Goal: Task Accomplishment & Management: Use online tool/utility

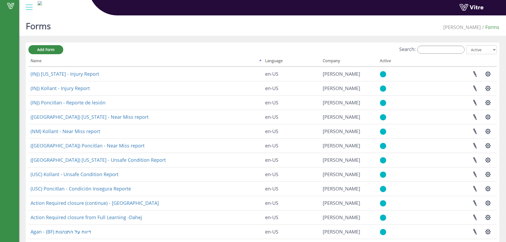
click at [449, 54] on div "Search: All Active Not Active" at bounding box center [262, 50] width 469 height 10
click at [450, 52] on input "Search:" at bounding box center [441, 50] width 47 height 8
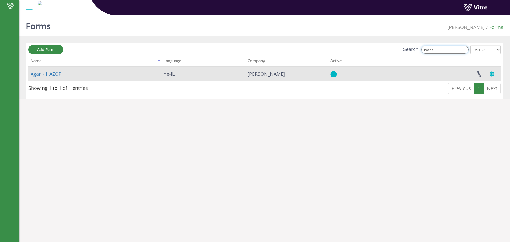
type input "hazop"
click at [493, 74] on button "button" at bounding box center [492, 74] width 13 height 14
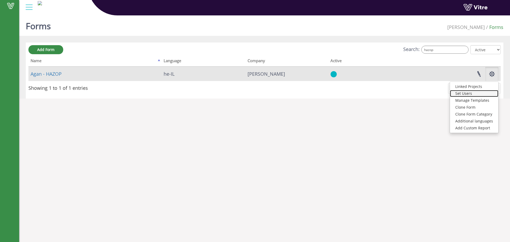
click at [474, 94] on link "Set Users" at bounding box center [474, 93] width 48 height 7
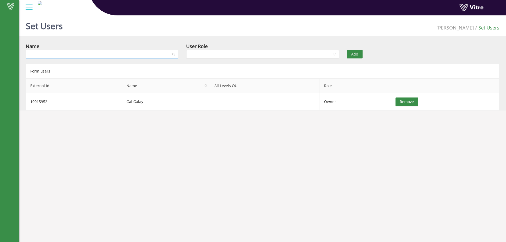
click at [114, 55] on input "search" at bounding box center [100, 54] width 143 height 8
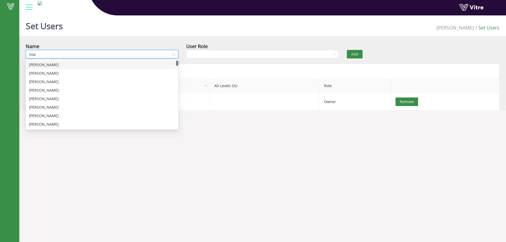
type input "noam"
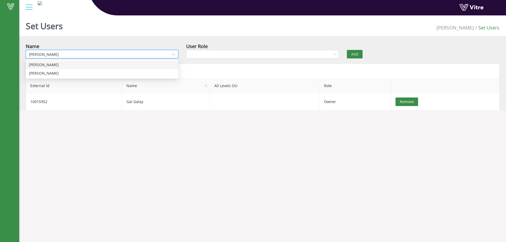
click at [96, 68] on div "[PERSON_NAME]" at bounding box center [102, 65] width 153 height 9
click at [200, 53] on input "search" at bounding box center [261, 54] width 143 height 8
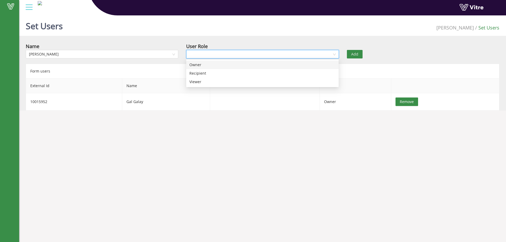
click at [198, 64] on div "Owner" at bounding box center [263, 65] width 146 height 6
click at [355, 57] on button "Add" at bounding box center [355, 54] width 16 height 9
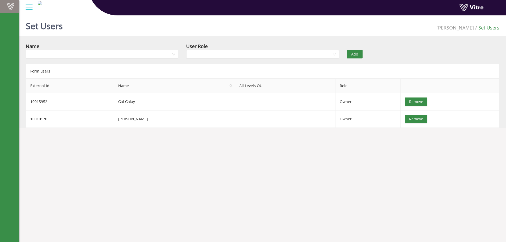
click at [11, 6] on span at bounding box center [10, 6] width 13 height 6
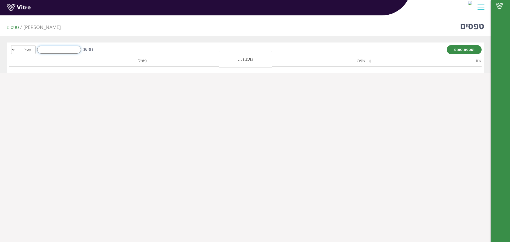
click at [47, 52] on input "חפש:" at bounding box center [59, 50] width 44 height 8
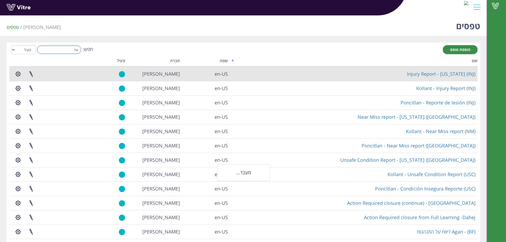
type input "h"
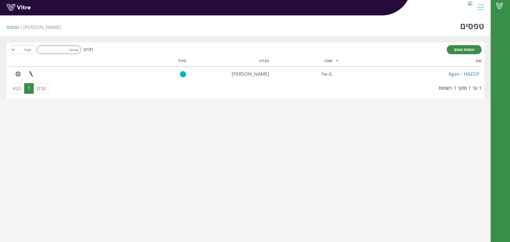
click at [59, 50] on input "hazop" at bounding box center [59, 50] width 44 height 8
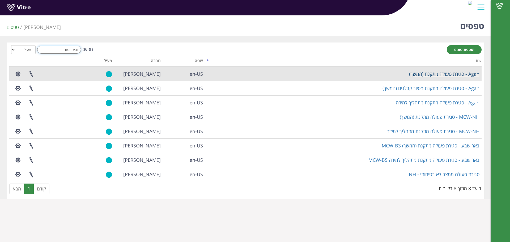
type input "סגירת פעו"
click at [458, 74] on link "Agan - סגירת פעולה מתקנת (המשך)" at bounding box center [444, 74] width 70 height 6
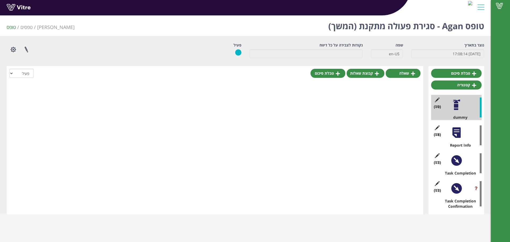
click at [456, 137] on div at bounding box center [457, 133] width 12 height 12
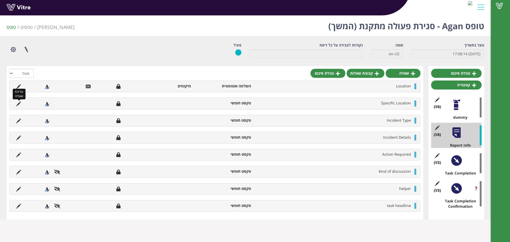
click at [20, 102] on icon at bounding box center [18, 104] width 5 height 5
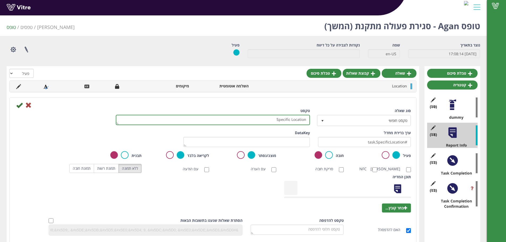
click at [304, 117] on textarea "Specific Location" at bounding box center [213, 120] width 194 height 10
click at [305, 118] on textarea "Specific Location" at bounding box center [213, 120] width 194 height 10
type textarea "Specific Location\Process"
click at [17, 104] on icon at bounding box center [19, 105] width 6 height 6
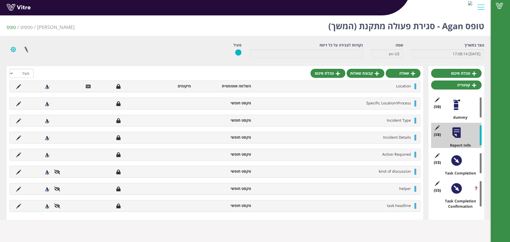
click at [15, 49] on button "button" at bounding box center [13, 50] width 13 height 14
click at [35, 96] on link "שפות נוספות" at bounding box center [28, 96] width 42 height 7
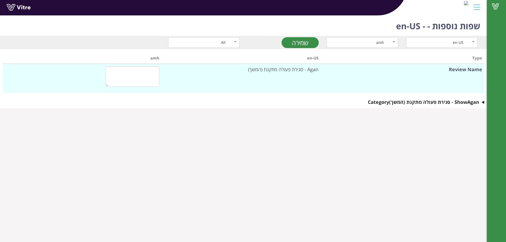
click at [338, 37] on div "en-US amh שמירה All" at bounding box center [243, 42] width 487 height 13
click at [341, 42] on div "amh" at bounding box center [357, 43] width 55 height 6
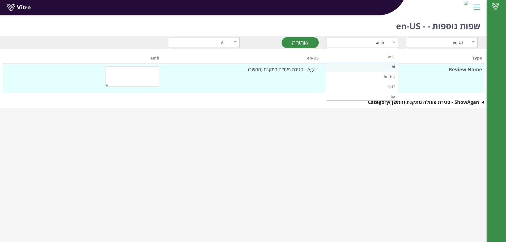
scroll to position [35, 0]
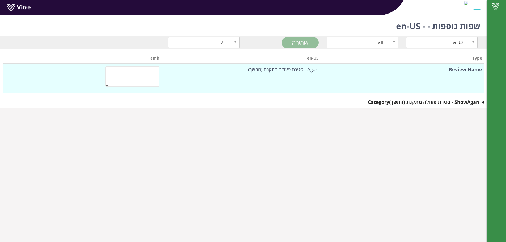
type textarea "אגן - סגירת פעולה מתקנת (המשך)"
type textarea "נתוני הדיווח"
type textarea "מיקום"
type textarea "מיקום מדויק"
type textarea "סוג האירוע"
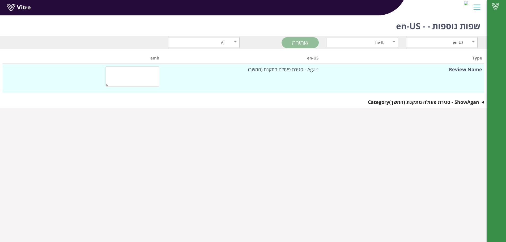
type textarea "פרטי האירוע"
type textarea "פעולה נדרשת"
type textarea "סגירת הפעולה"
type textarea "פרטי סגירת הפעולה"
type textarea "תמונה"
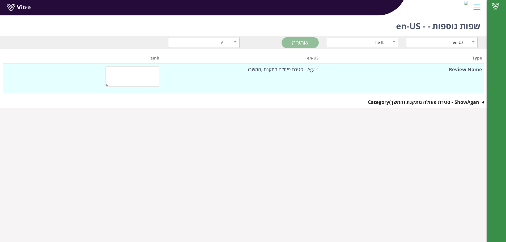
type textarea "בחר במחלקת בטיחות"
type textarea "אישור סגירת הפעולה"
type textarea "שם המאשר"
type textarea "כן"
type textarea "לא"
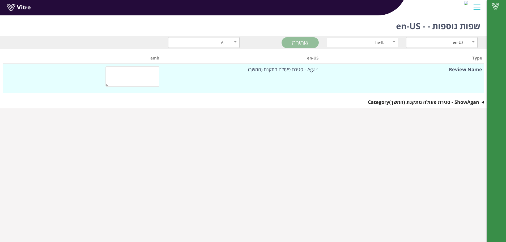
type textarea "אושר"
click at [250, 108] on div "Type en-US he-IL Review Name Agan - סגירת פעולה מתקנת (המשך) אגן - סגירת פעולה …" at bounding box center [243, 78] width 487 height 59
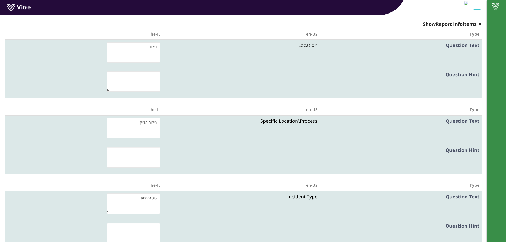
click at [139, 122] on textarea "מיקום מדויק" at bounding box center [134, 128] width 54 height 21
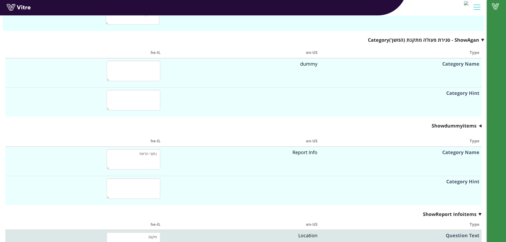
scroll to position [0, 0]
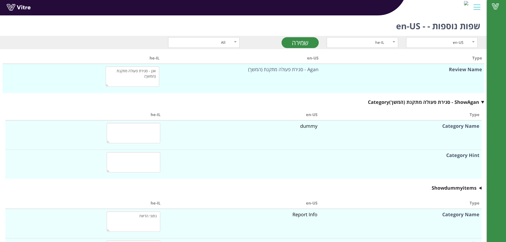
type textarea "מיקום מדויק\תהליך"
click at [290, 48] on div "en-US he-IL שמירה All" at bounding box center [243, 42] width 487 height 13
click at [294, 46] on link "שמירה" at bounding box center [300, 42] width 37 height 11
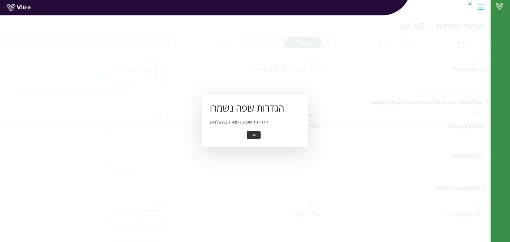
click at [260, 133] on div "Ok" at bounding box center [255, 135] width 90 height 8
click at [251, 131] on button "Ok" at bounding box center [254, 135] width 14 height 8
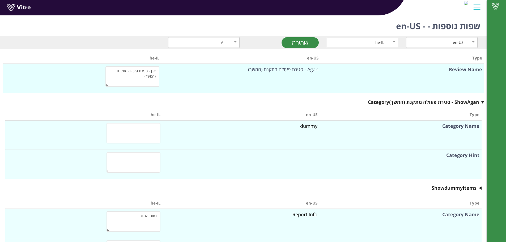
click at [280, 46] on div "שמירה" at bounding box center [283, 42] width 79 height 11
drag, startPoint x: 289, startPoint y: 44, endPoint x: 293, endPoint y: 44, distance: 4.0
click at [289, 44] on link "שמירה" at bounding box center [300, 42] width 37 height 11
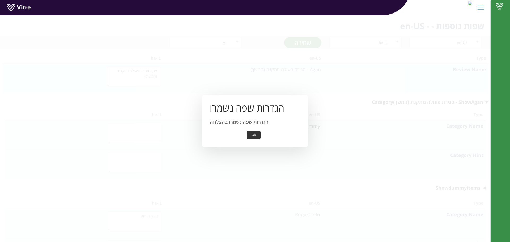
click at [250, 140] on div "הגדרות שפה נשמרו הגדרות שפה נשמרו בהצלחה Ok" at bounding box center [255, 121] width 106 height 52
drag, startPoint x: 251, startPoint y: 139, endPoint x: 257, endPoint y: 131, distance: 10.6
click at [251, 139] on button "Ok" at bounding box center [254, 135] width 14 height 8
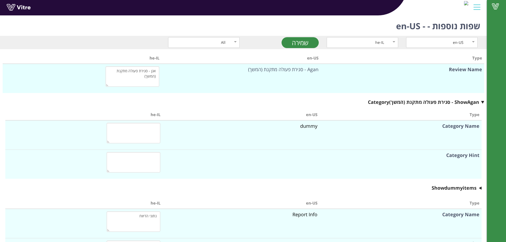
click at [479, 8] on div at bounding box center [477, 7] width 12 height 14
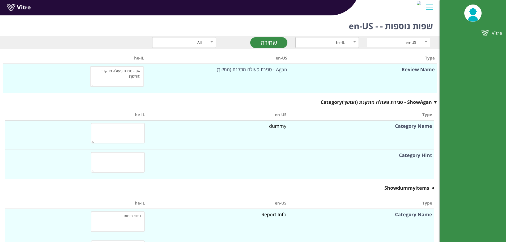
click at [430, 7] on div at bounding box center [430, 7] width 12 height 14
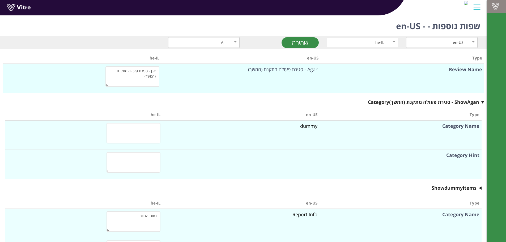
click at [498, 9] on span at bounding box center [495, 6] width 13 height 6
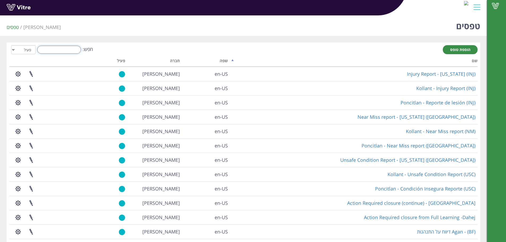
click at [68, 47] on input "חפש:" at bounding box center [59, 50] width 44 height 8
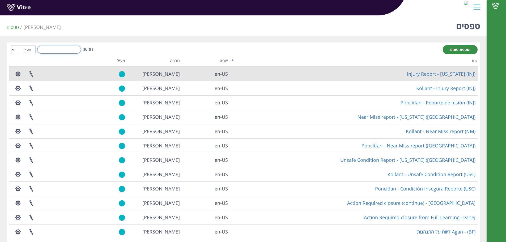
type input "י"
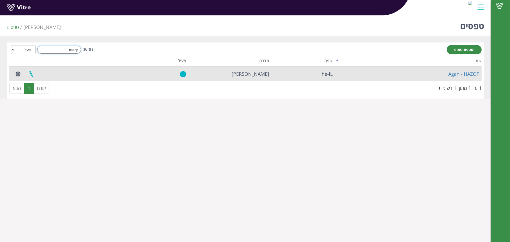
type input "hazop"
click at [32, 77] on link at bounding box center [30, 74] width 13 height 14
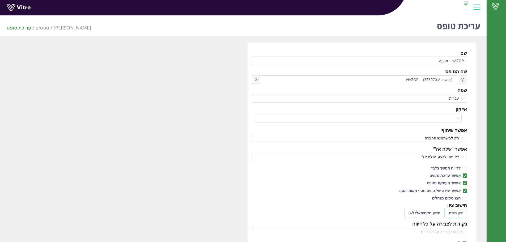
click at [259, 82] on div at bounding box center [256, 80] width 9 height 9
click at [257, 79] on icon "plus-circle" at bounding box center [257, 80] width 4 height 4
click at [280, 81] on input "search" at bounding box center [302, 84] width 65 height 8
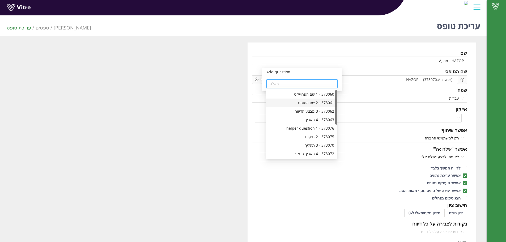
scroll to position [35, 0]
drag, startPoint x: 198, startPoint y: 71, endPoint x: 224, endPoint y: 71, distance: 26.1
click at [198, 71] on div "שם Agan - HAZOP שם הטופס HAZOP - {373070.Answer} Add question שאלה שפה עברית אי…" at bounding box center [244, 230] width 474 height 375
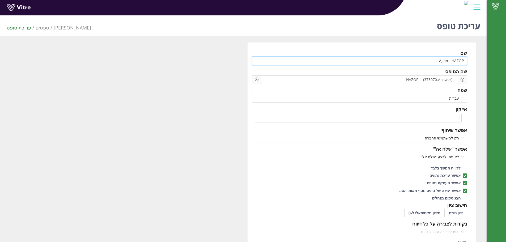
click at [437, 61] on input "Agan - HAZOP" at bounding box center [359, 61] width 215 height 9
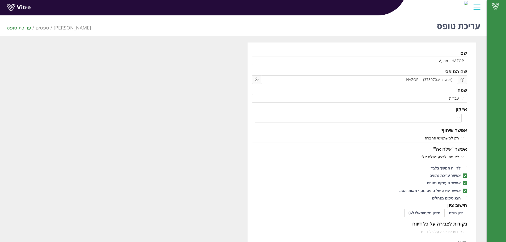
click at [292, 50] on div "שם" at bounding box center [359, 52] width 215 height 7
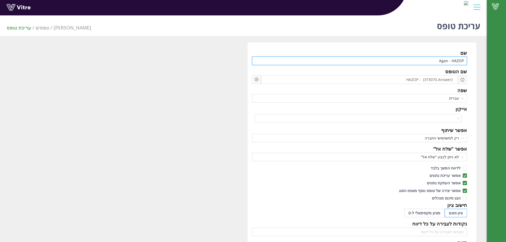
click at [428, 60] on input "Agan - HAZOP" at bounding box center [359, 61] width 215 height 9
type input "="
type input "Agan - HAZOP"
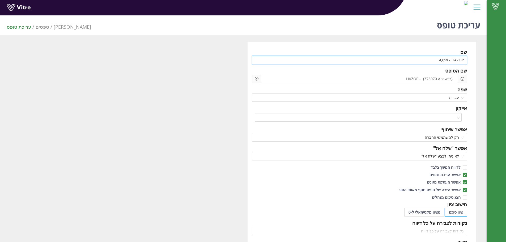
scroll to position [0, 0]
click at [39, 27] on link "טפסים" at bounding box center [43, 27] width 14 height 6
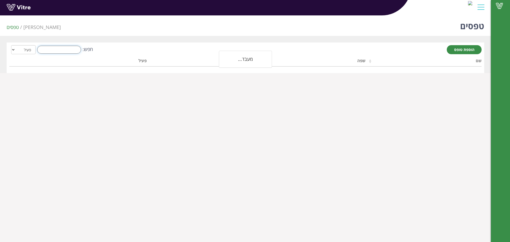
click at [70, 48] on input "חפש:" at bounding box center [59, 50] width 44 height 8
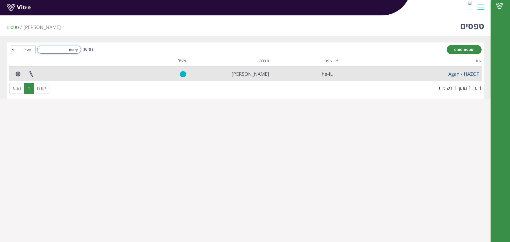
type input "hazop"
click at [470, 76] on link "Agan - HAZOP" at bounding box center [464, 74] width 31 height 6
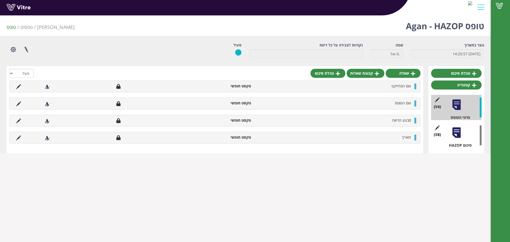
click at [467, 134] on div "(8 ) סיכום HAZOP" at bounding box center [457, 135] width 51 height 25
click at [463, 139] on div "(8 ) סיכום HAZOP" at bounding box center [457, 135] width 51 height 25
click at [461, 139] on div "(8 ) סיכום HAZOP" at bounding box center [457, 135] width 51 height 25
click at [460, 136] on div at bounding box center [457, 133] width 12 height 12
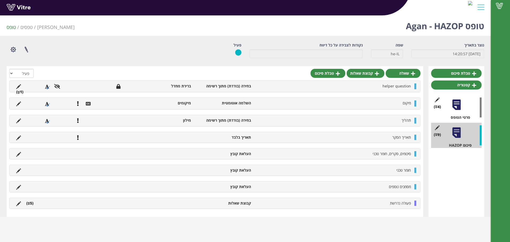
click at [31, 202] on li "(5 )" at bounding box center [30, 203] width 12 height 5
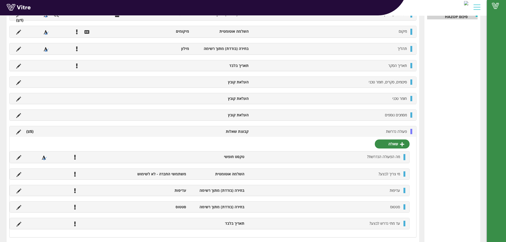
scroll to position [139, 0]
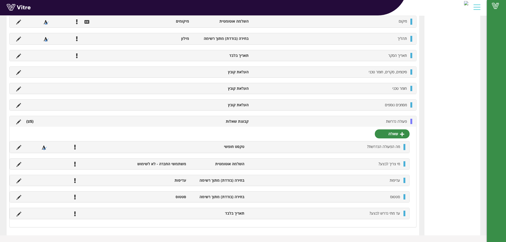
click at [30, 122] on li "(5 )" at bounding box center [30, 121] width 12 height 5
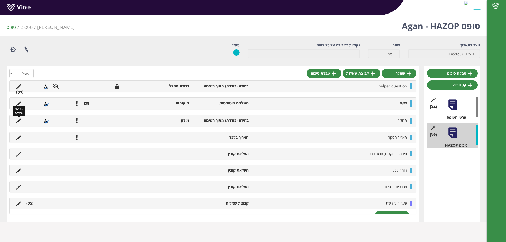
scroll to position [0, 0]
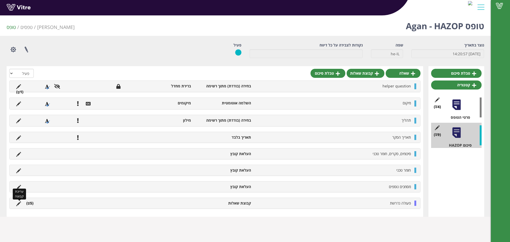
click at [17, 203] on icon at bounding box center [18, 204] width 5 height 5
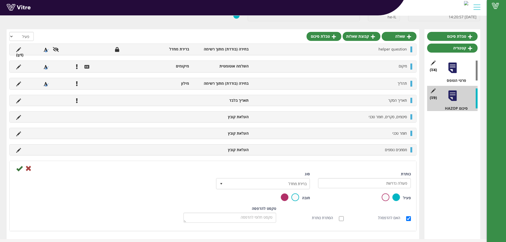
scroll to position [41, 0]
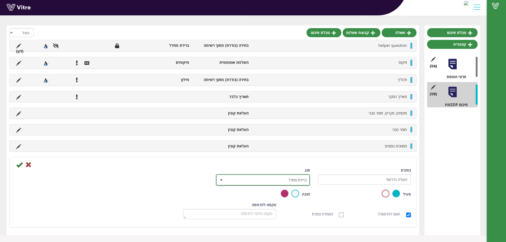
click at [274, 176] on span "ברירת מחדל" at bounding box center [267, 180] width 83 height 10
click at [274, 177] on span "ברירת מחדל" at bounding box center [267, 180] width 83 height 10
click at [30, 164] on icon at bounding box center [28, 165] width 6 height 6
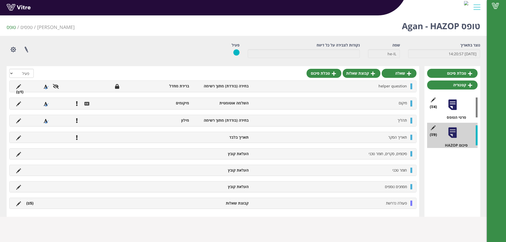
scroll to position [0, 0]
click at [18, 204] on icon at bounding box center [18, 204] width 5 height 5
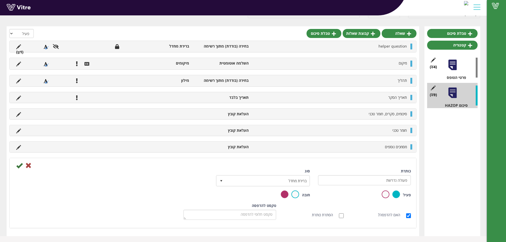
scroll to position [41, 0]
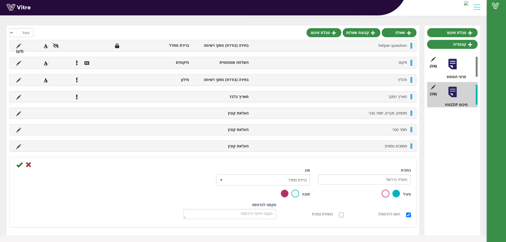
click at [32, 165] on div at bounding box center [213, 164] width 404 height 6
click at [31, 164] on icon at bounding box center [28, 165] width 6 height 6
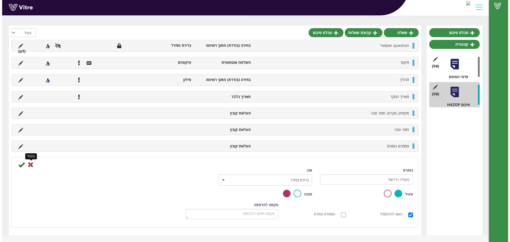
scroll to position [0, 0]
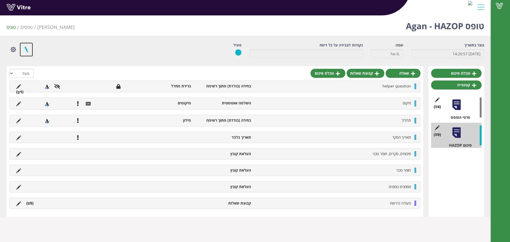
click at [28, 50] on link at bounding box center [26, 50] width 13 height 14
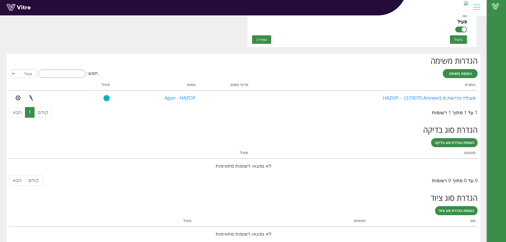
scroll to position [388, 0]
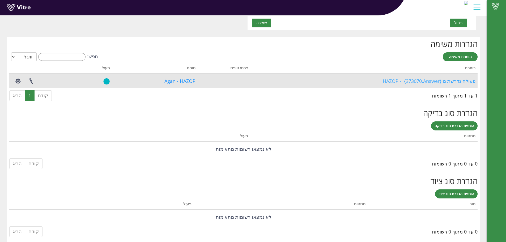
click at [444, 82] on link "פעולה נדרשת מ HAZOP - {373070.Answer}" at bounding box center [429, 81] width 93 height 6
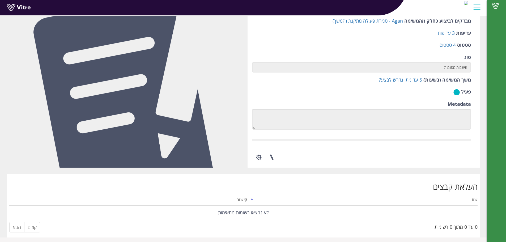
scroll to position [150, 0]
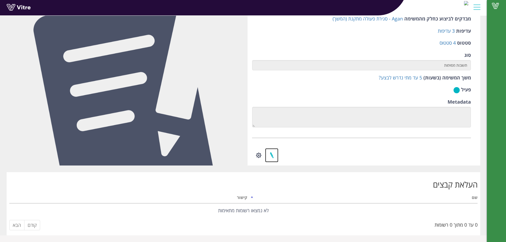
click at [273, 152] on link at bounding box center [271, 155] width 13 height 14
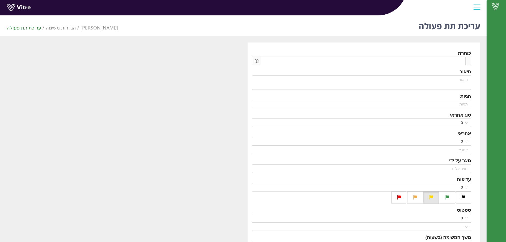
type input "[PERSON_NAME]"
type input "Noam Shnarch"
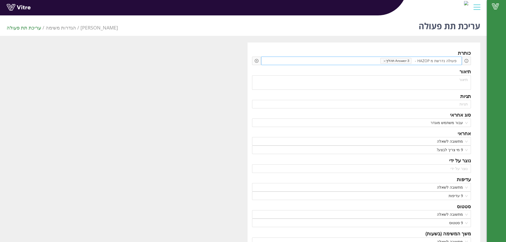
drag, startPoint x: 460, startPoint y: 59, endPoint x: 420, endPoint y: 60, distance: 40.4
click at [420, 60] on div "פעולה נדרשת מ HAZOP - Answer-3 תהליך" at bounding box center [361, 61] width 201 height 9
click at [420, 61] on span "פעולה נדרשת מ HAZOP -" at bounding box center [436, 61] width 44 height 6
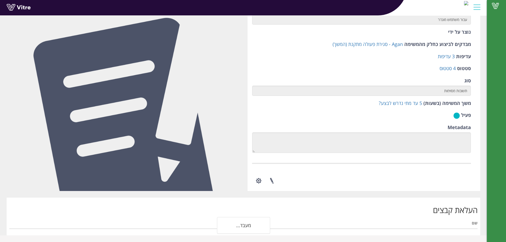
scroll to position [150, 0]
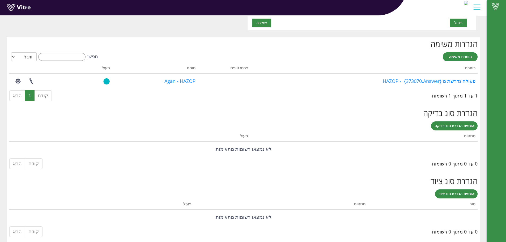
scroll to position [388, 0]
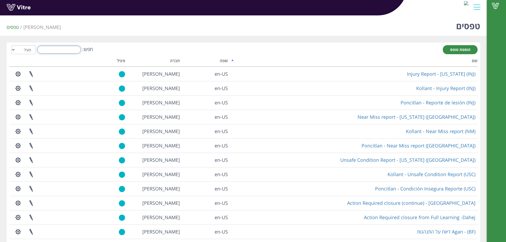
click at [55, 53] on input "חפש:" at bounding box center [59, 50] width 44 height 8
type input "q"
type input "ס"
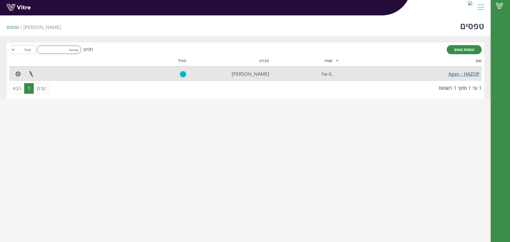
type input "hazop"
drag, startPoint x: 468, startPoint y: 76, endPoint x: 473, endPoint y: 74, distance: 5.0
click at [468, 76] on link "Agan - HAZOP" at bounding box center [464, 74] width 31 height 6
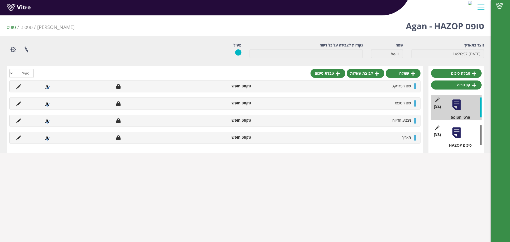
click at [454, 141] on div "(8 ) סיכום HAZOP" at bounding box center [457, 135] width 51 height 25
click at [464, 135] on div "(8 ) סיכום HAZOP" at bounding box center [457, 135] width 51 height 25
click at [459, 135] on div at bounding box center [457, 133] width 12 height 12
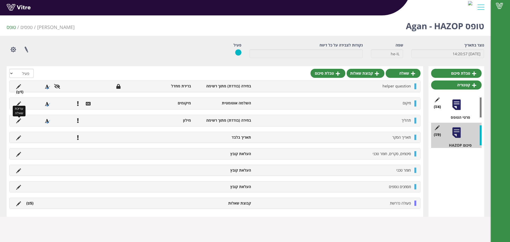
click at [19, 119] on icon at bounding box center [18, 121] width 5 height 5
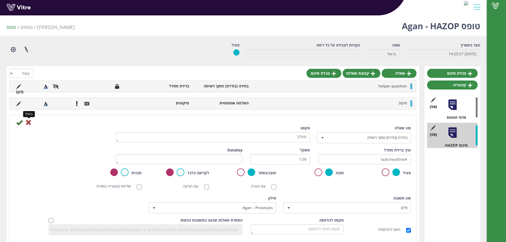
click at [31, 121] on icon at bounding box center [28, 122] width 6 height 6
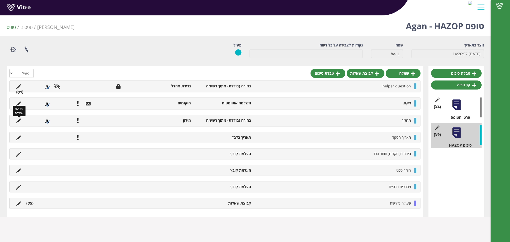
click at [19, 120] on icon at bounding box center [18, 121] width 5 height 5
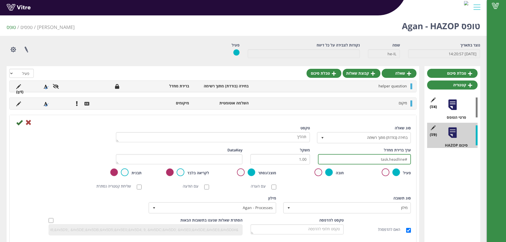
drag, startPoint x: 378, startPoint y: 159, endPoint x: 405, endPoint y: 157, distance: 26.7
click at [405, 157] on input "#task.headline" at bounding box center [364, 159] width 93 height 10
type input "#task.SpecificLocation"
click at [19, 121] on icon at bounding box center [19, 122] width 6 height 6
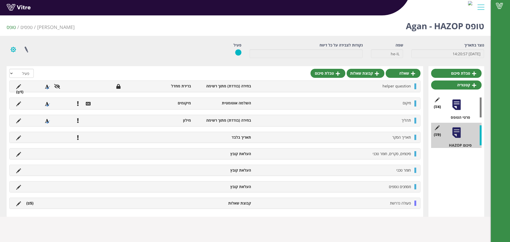
click at [17, 50] on button "button" at bounding box center [13, 50] width 13 height 14
click at [124, 64] on div "נוצר בתאריך [DATE] 14:20:57 שפה he-IL נקודות לצבירה על כל דיווח פעיל פרוייקטים …" at bounding box center [246, 130] width 478 height 174
click at [27, 50] on link at bounding box center [26, 50] width 13 height 14
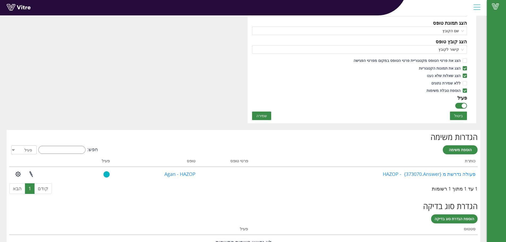
scroll to position [297, 0]
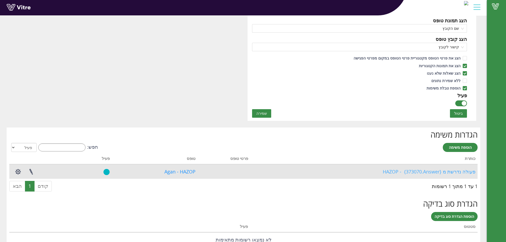
click at [429, 172] on link "פעולה נדרשת מ HAZOP - {373070.Answer}" at bounding box center [429, 172] width 93 height 6
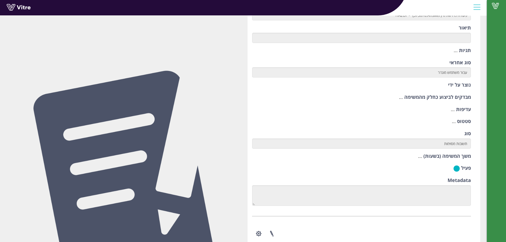
scroll to position [106, 0]
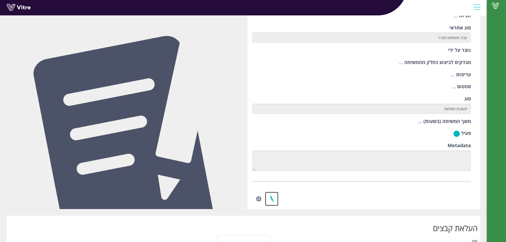
drag, startPoint x: 271, startPoint y: 197, endPoint x: 297, endPoint y: 190, distance: 27.0
click at [271, 197] on link at bounding box center [271, 199] width 13 height 14
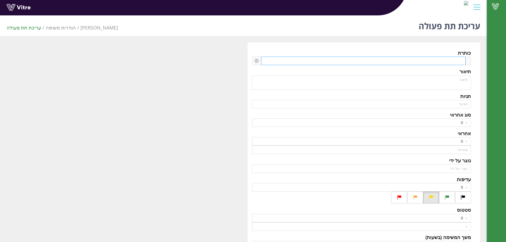
type input "[PERSON_NAME]"
type input "Noam Shnarch"
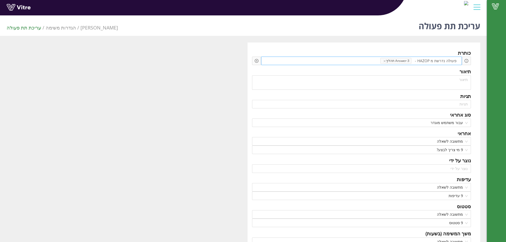
drag, startPoint x: 374, startPoint y: 60, endPoint x: 413, endPoint y: 61, distance: 38.6
click at [412, 61] on div "פעולה נדרשת מ HAZOP - Answer-3 תהליך" at bounding box center [361, 61] width 201 height 9
click at [386, 62] on span "Answer-3 תהליך" at bounding box center [396, 61] width 31 height 6
click at [386, 60] on icon "close" at bounding box center [385, 61] width 3 height 3
click at [470, 61] on div at bounding box center [468, 61] width 5 height 9
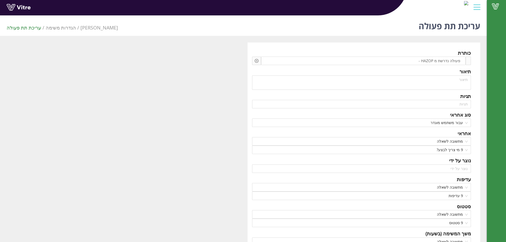
click at [255, 61] on icon "plus-circle" at bounding box center [257, 61] width 4 height 4
click at [307, 69] on input "search" at bounding box center [302, 65] width 65 height 8
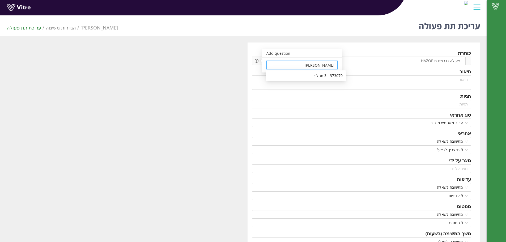
click at [308, 71] on body "Vitre עריכת תת פעולה Adama הגדרות משימה עריכת תת פעולה כותרת פעולה נדרשת מ HAZO…" at bounding box center [253, 134] width 506 height 242
click at [308, 73] on div "תיאור" at bounding box center [361, 71] width 219 height 7
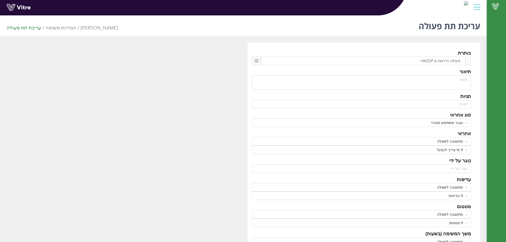
click at [255, 59] on icon "plus-circle" at bounding box center [257, 61] width 4 height 4
click at [306, 66] on input "תהל" at bounding box center [302, 65] width 65 height 8
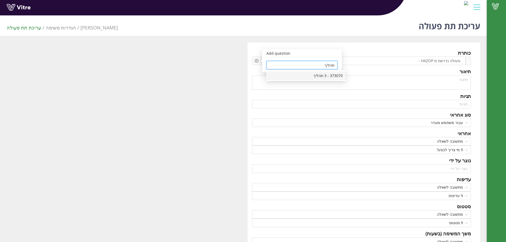
click at [313, 75] on div "373070 - 3 תהליך" at bounding box center [306, 76] width 73 height 6
type input "373070 - 3 תהליך"
click at [302, 76] on div "Answer" at bounding box center [302, 76] width 19 height 6
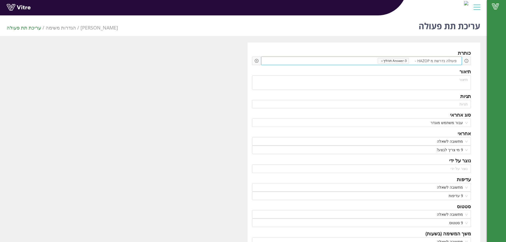
click at [368, 59] on span at bounding box center [358, 61] width 40 height 6
click at [256, 59] on icon "plus-circle" at bounding box center [257, 61] width 4 height 4
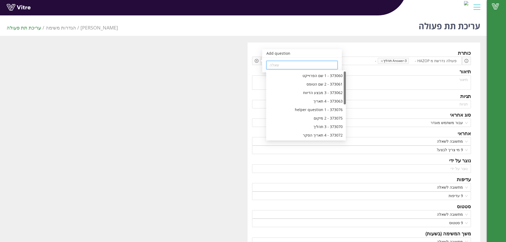
click at [282, 62] on input "search" at bounding box center [302, 65] width 65 height 8
click at [319, 116] on div "373067 - 9 מה הפעולה הנדרשת?" at bounding box center [306, 116] width 73 height 6
type input "373067 - 9 מה הפעולה הנדרשת?"
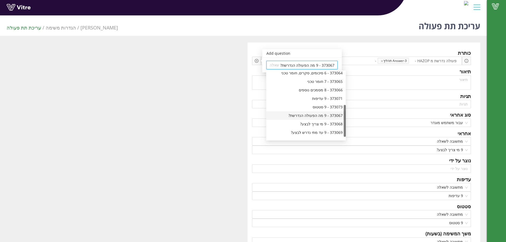
scroll to position [0, 0]
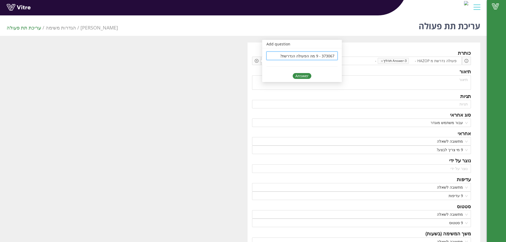
click at [303, 74] on div "Answer" at bounding box center [302, 76] width 19 height 6
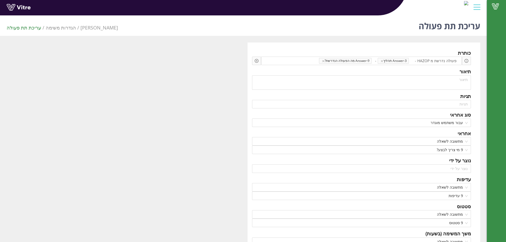
click at [219, 71] on div "כותרת פעולה נדרשת מ HAZOP - Answer-3 תהליך - Answer-9 מה הפעולה הנדרשת? Add que…" at bounding box center [244, 196] width 482 height 307
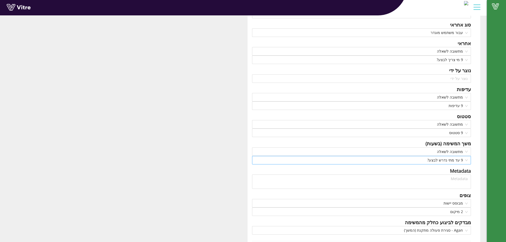
scroll to position [107, 0]
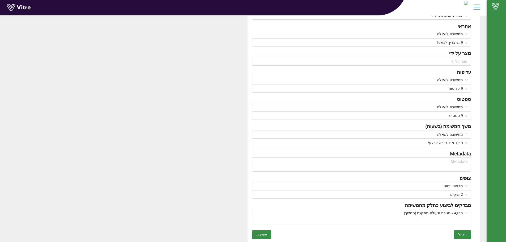
click at [265, 234] on span "שמירה" at bounding box center [262, 235] width 11 height 6
click at [261, 235] on span "שמירה" at bounding box center [262, 235] width 11 height 6
